Goal: Task Accomplishment & Management: Complete application form

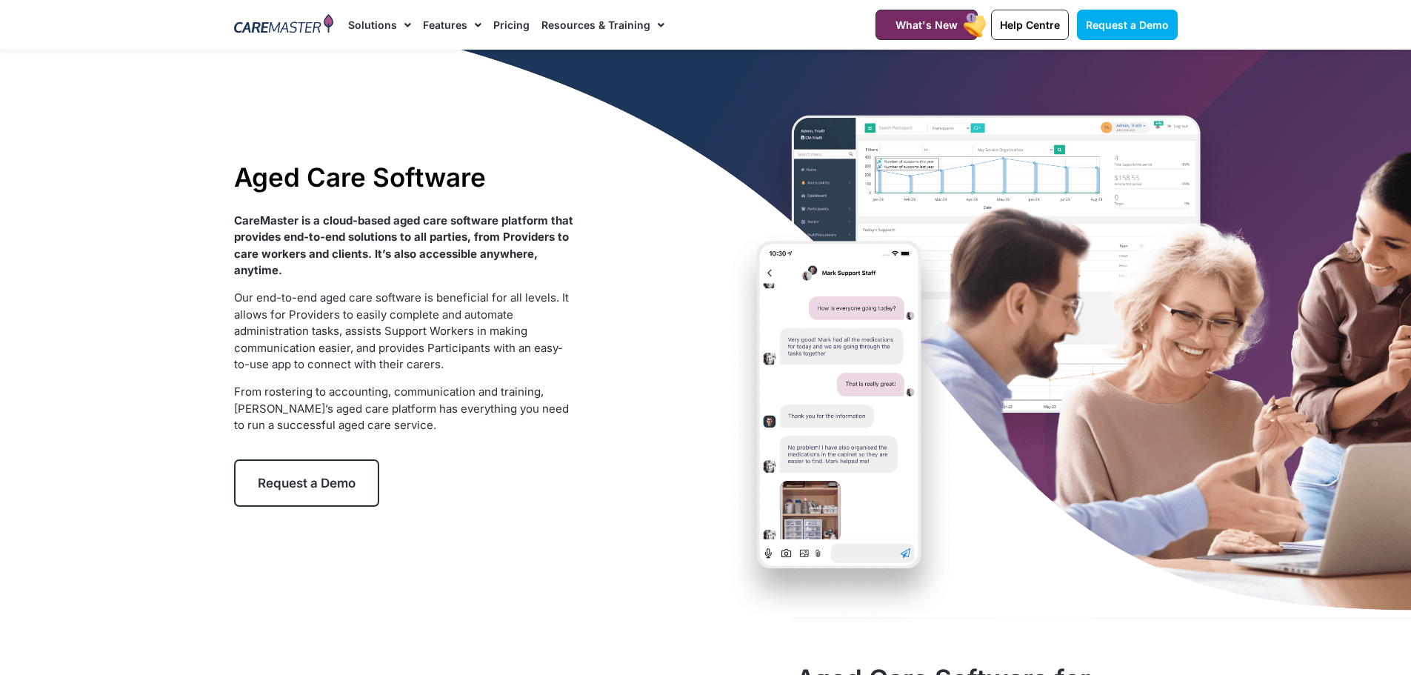
click at [300, 34] on img at bounding box center [284, 25] width 100 height 22
